Goal: Task Accomplishment & Management: Manage account settings

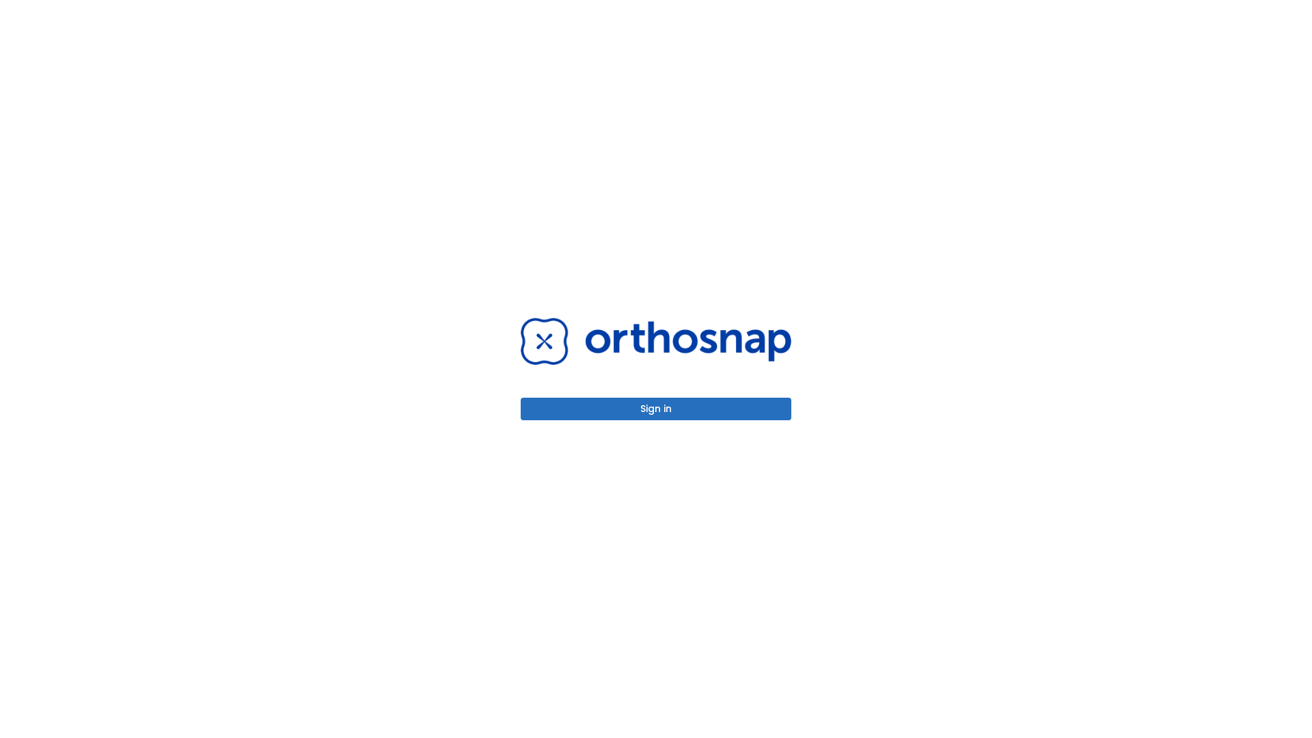
click at [656, 409] on button "Sign in" at bounding box center [656, 409] width 271 height 23
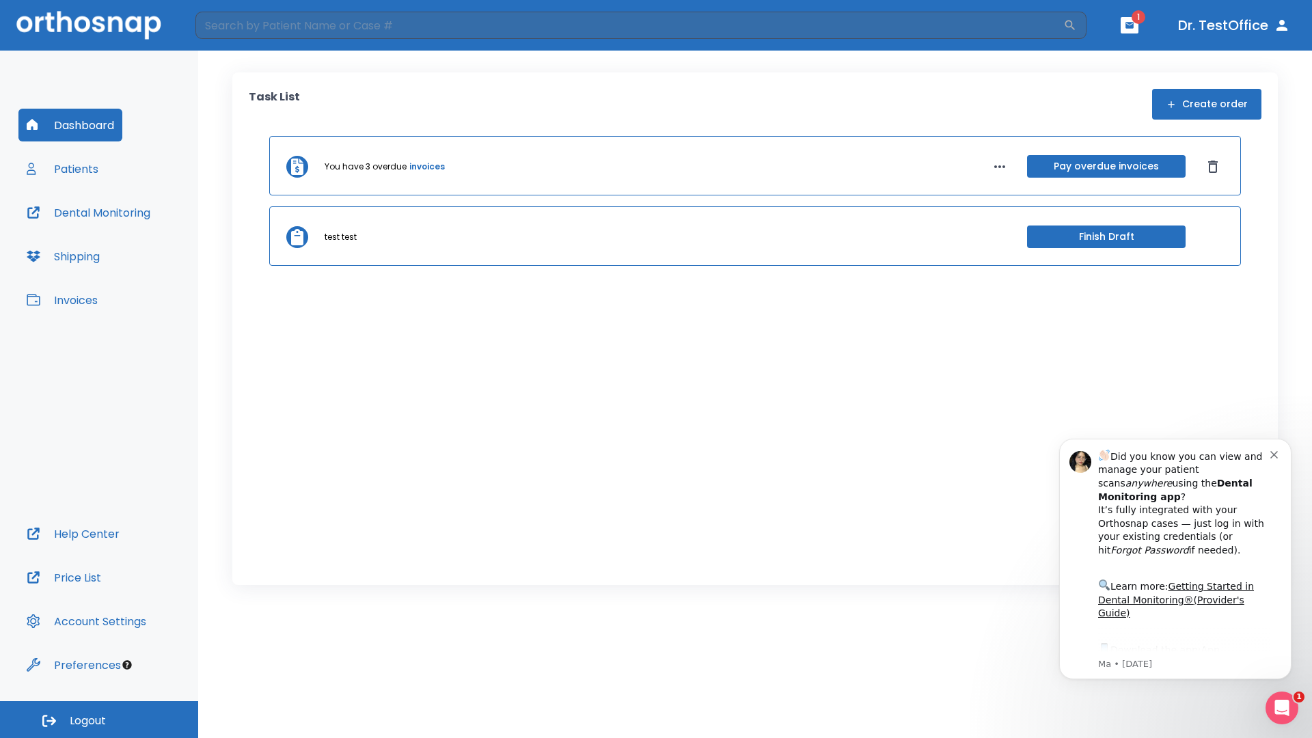
click at [99, 720] on span "Logout" at bounding box center [88, 720] width 36 height 15
